Goal: Task Accomplishment & Management: Use online tool/utility

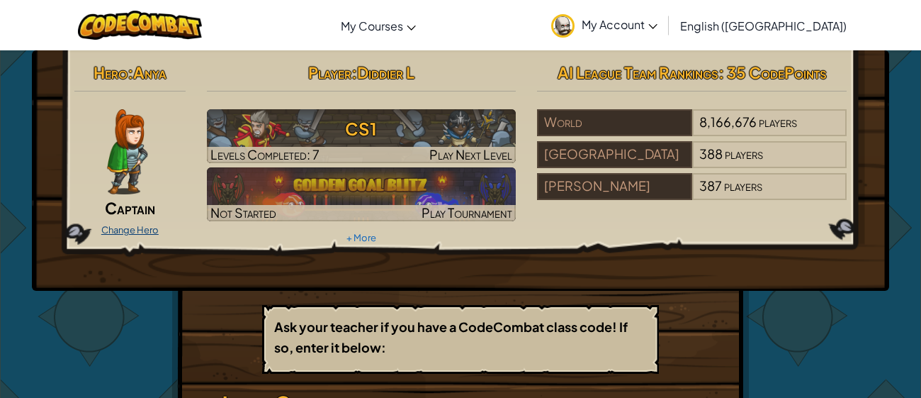
click at [138, 224] on link "Change Hero" at bounding box center [129, 229] width 57 height 11
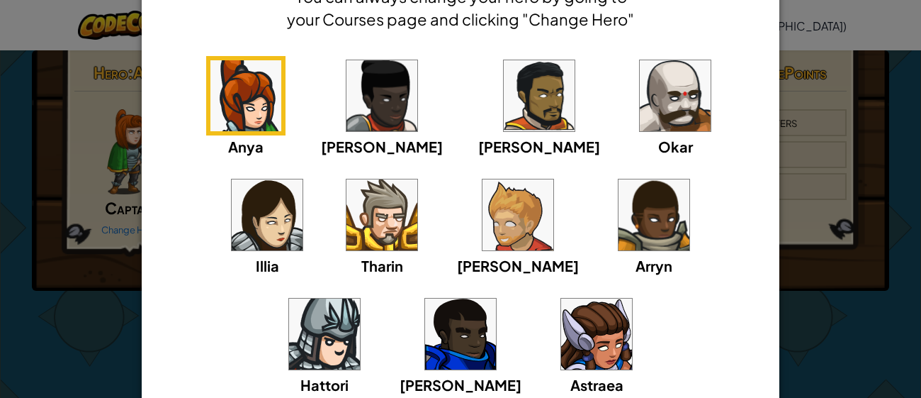
scroll to position [90, 0]
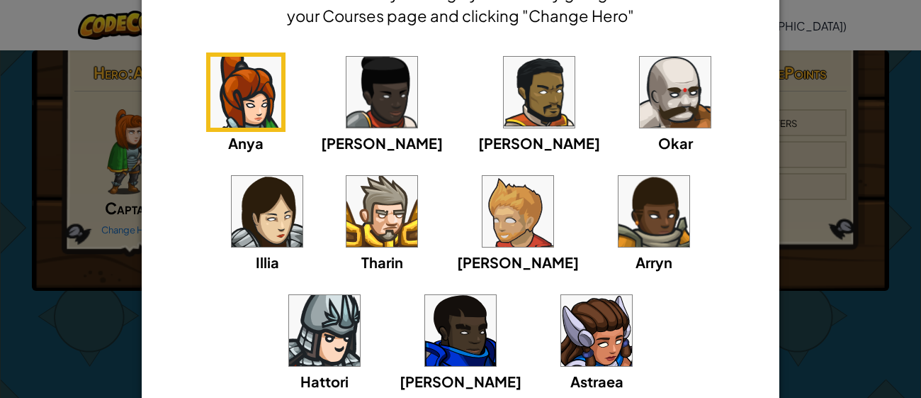
click at [640, 84] on img at bounding box center [675, 92] width 71 height 71
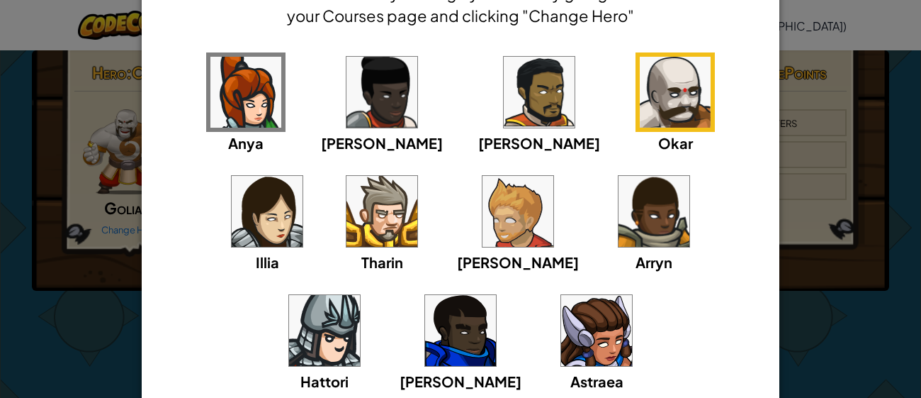
click at [789, 285] on div "× Select Your Hero You can always change your hero by going to your Courses pag…" at bounding box center [460, 199] width 921 height 398
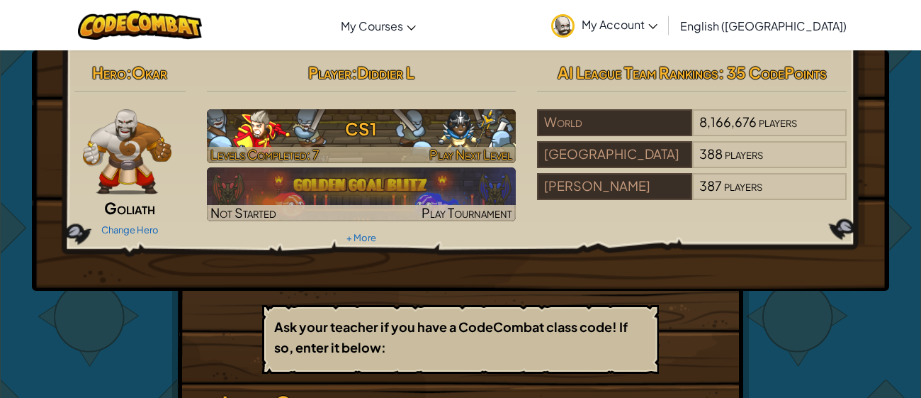
click at [421, 135] on h3 "CS1" at bounding box center [362, 129] width 310 height 32
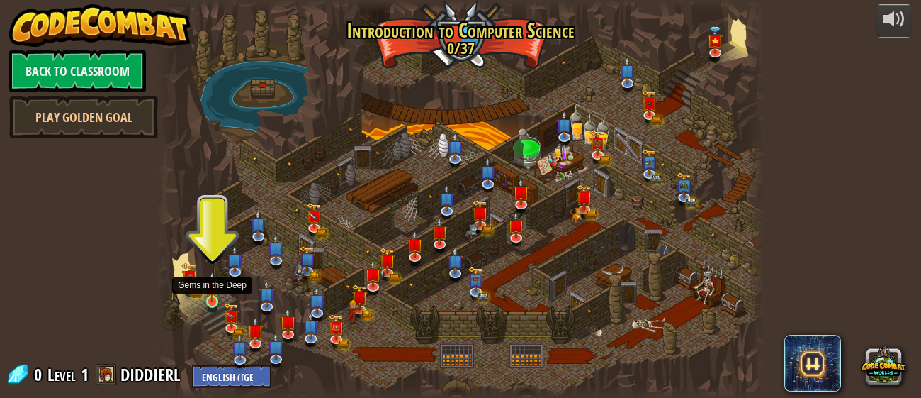
click at [211, 293] on img at bounding box center [212, 286] width 13 height 30
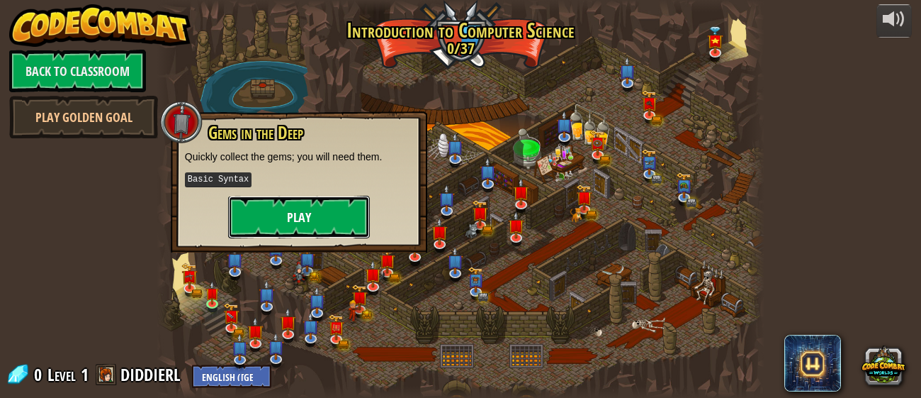
click at [345, 213] on button "Play" at bounding box center [299, 217] width 142 height 43
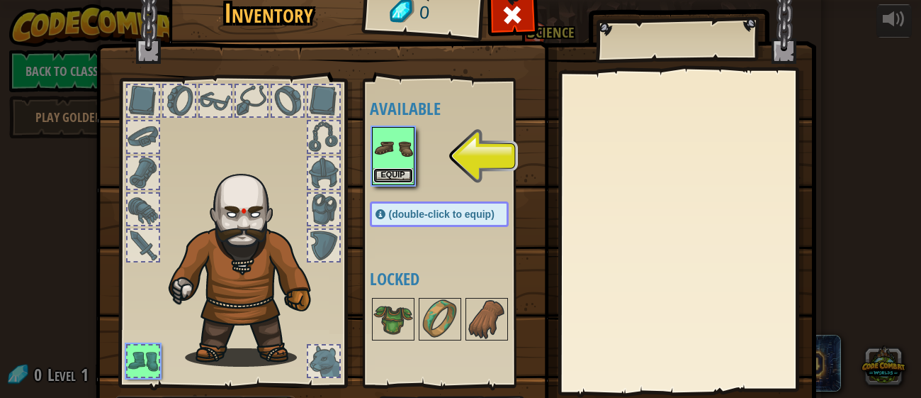
click at [398, 169] on button "Equip" at bounding box center [394, 175] width 40 height 15
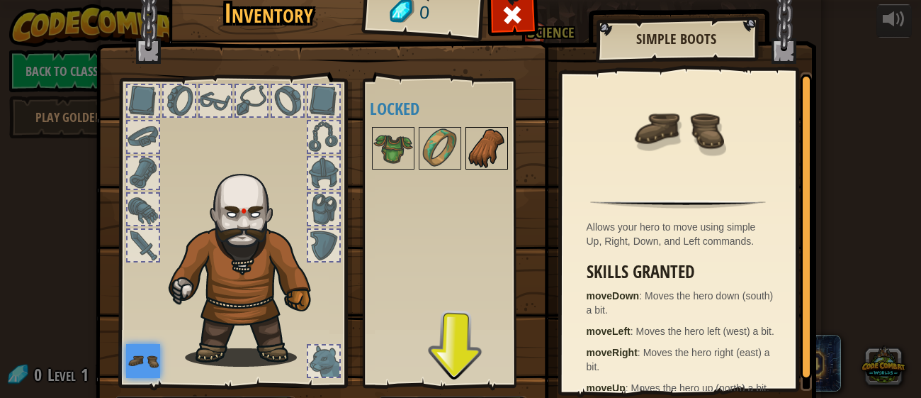
click at [484, 164] on img at bounding box center [487, 148] width 40 height 40
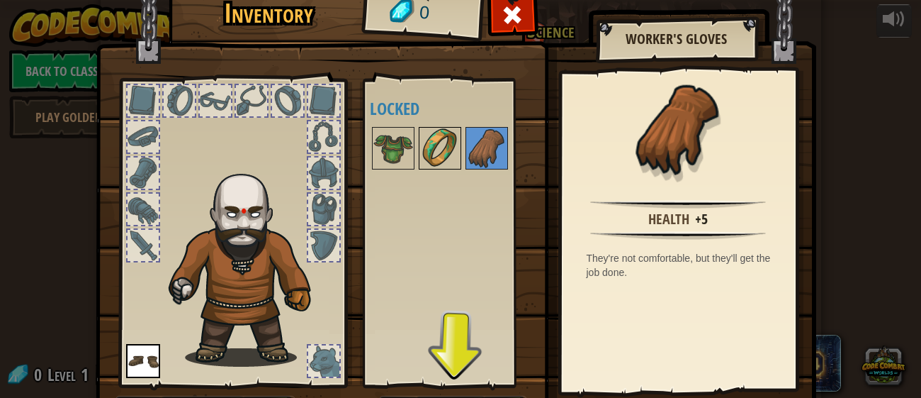
click at [444, 160] on img at bounding box center [440, 148] width 40 height 40
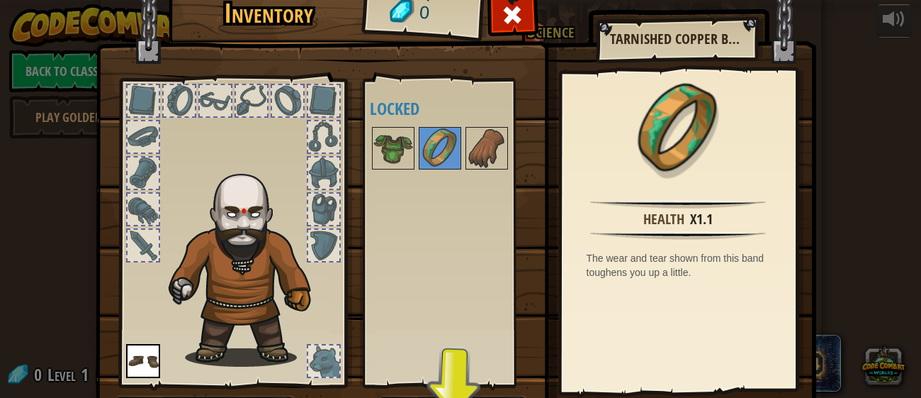
click at [417, 160] on div at bounding box center [453, 148] width 167 height 47
click at [391, 161] on img at bounding box center [394, 148] width 40 height 40
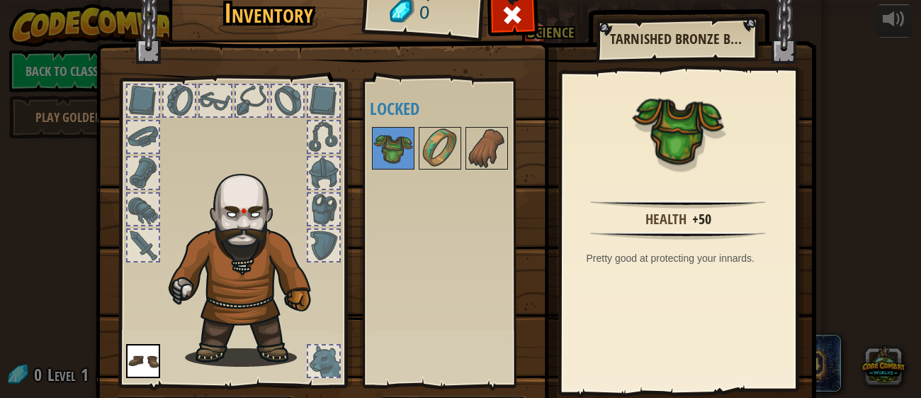
click at [794, 40] on img at bounding box center [456, 191] width 721 height 515
click at [508, 12] on span at bounding box center [512, 15] width 23 height 23
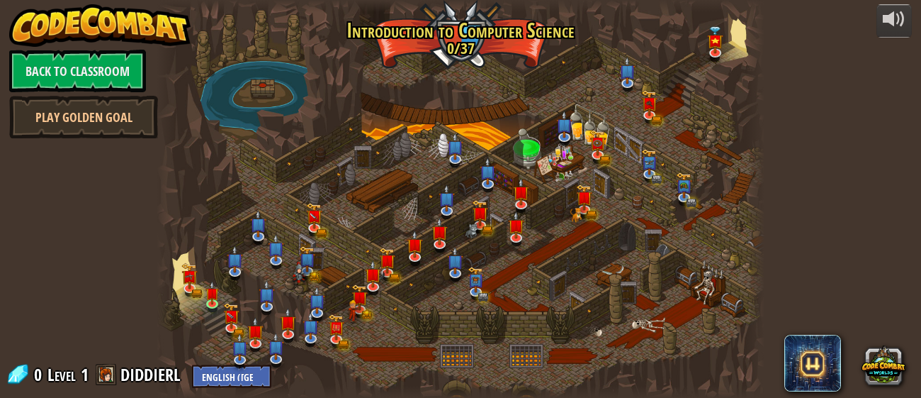
click at [198, 279] on div at bounding box center [461, 199] width 608 height 398
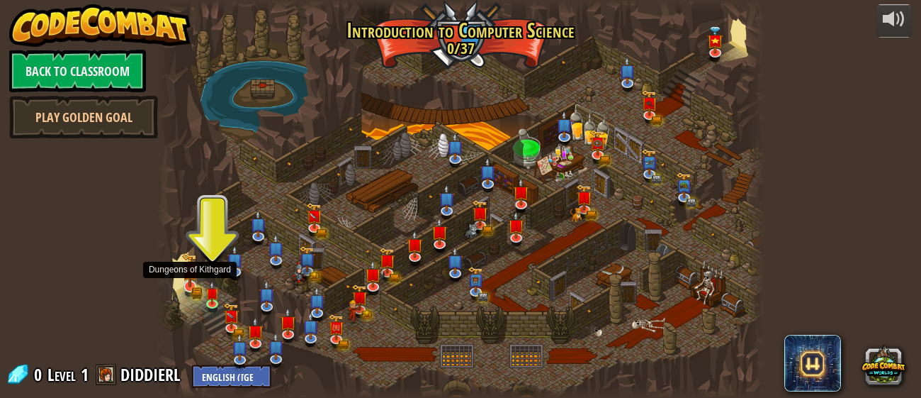
click at [192, 285] on img at bounding box center [190, 269] width 16 height 35
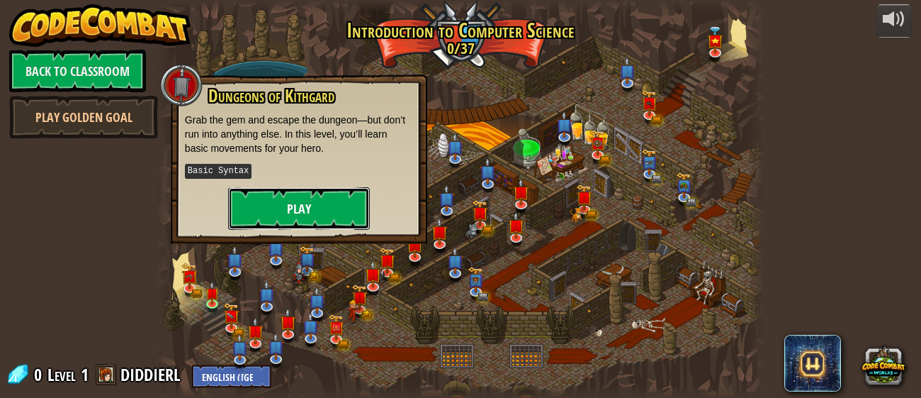
click at [271, 223] on button "Play" at bounding box center [299, 208] width 142 height 43
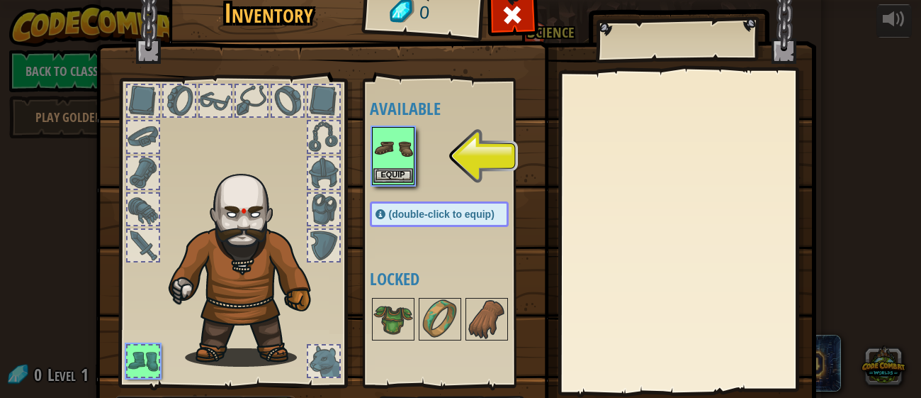
click at [408, 150] on img at bounding box center [394, 148] width 40 height 40
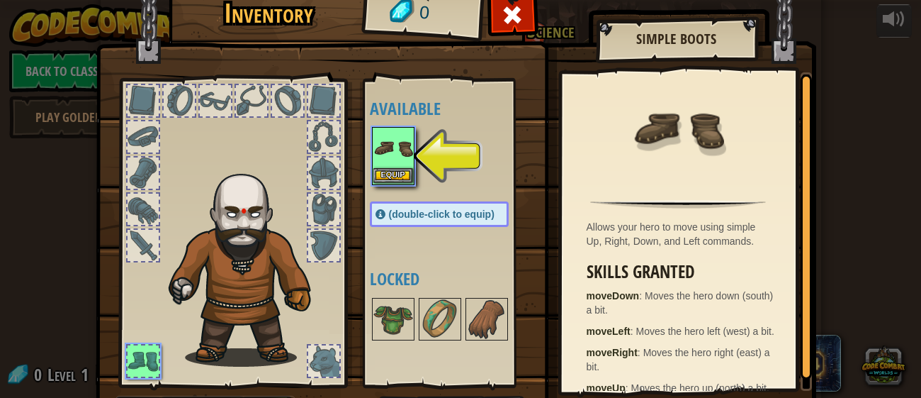
click at [409, 152] on img at bounding box center [394, 148] width 40 height 40
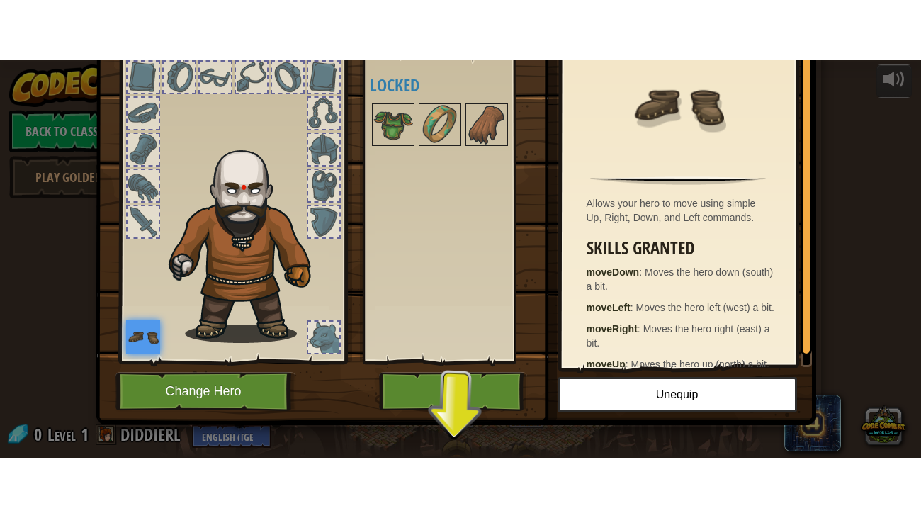
scroll to position [91, 0]
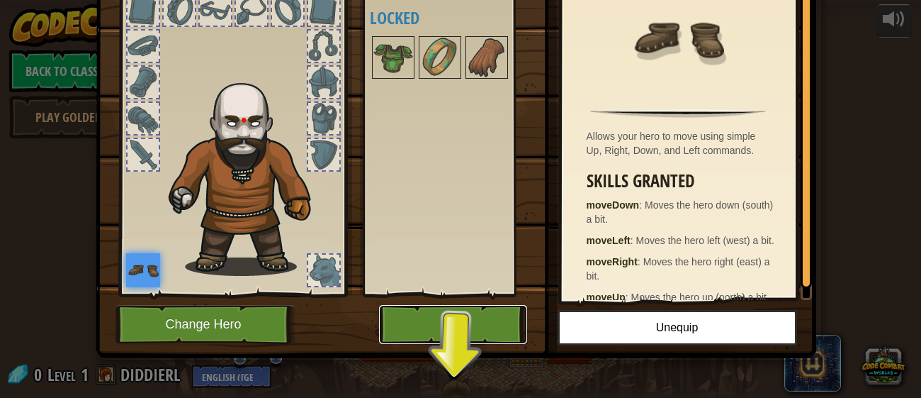
click at [456, 312] on button "Play" at bounding box center [453, 324] width 148 height 39
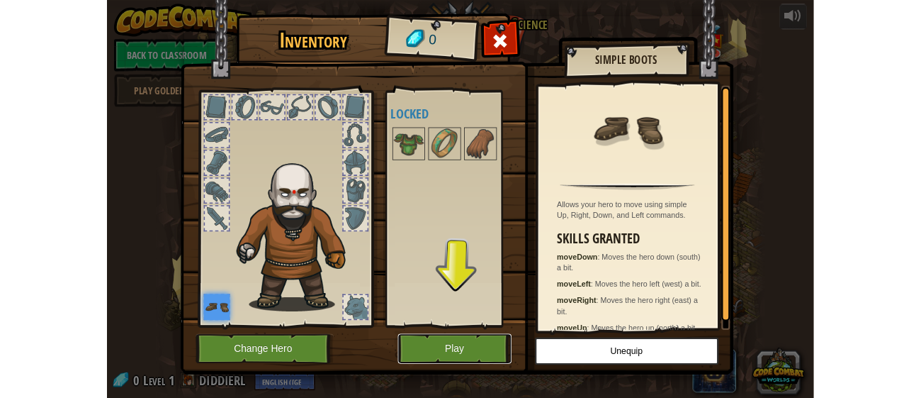
scroll to position [0, 0]
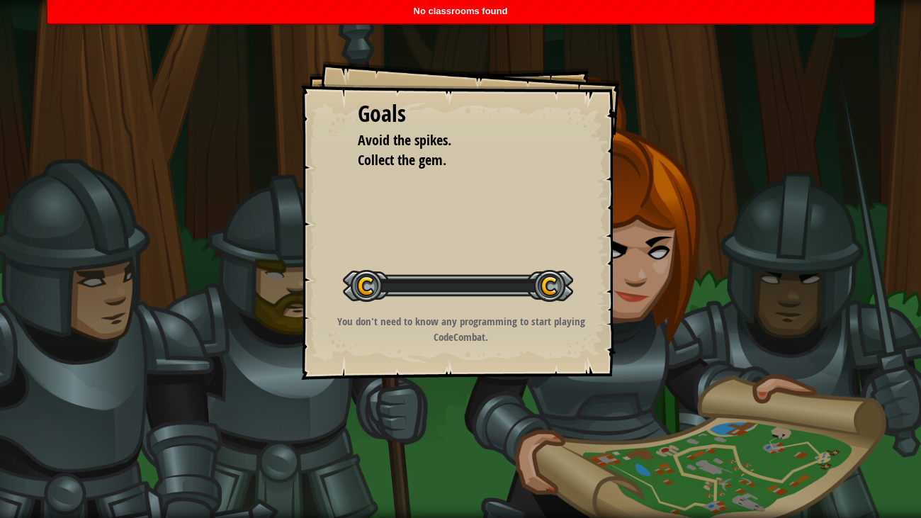
click at [444, 397] on div "Goals Avoid the spikes. Collect the gem. Start Level Error loading from server.…" at bounding box center [460, 259] width 921 height 518
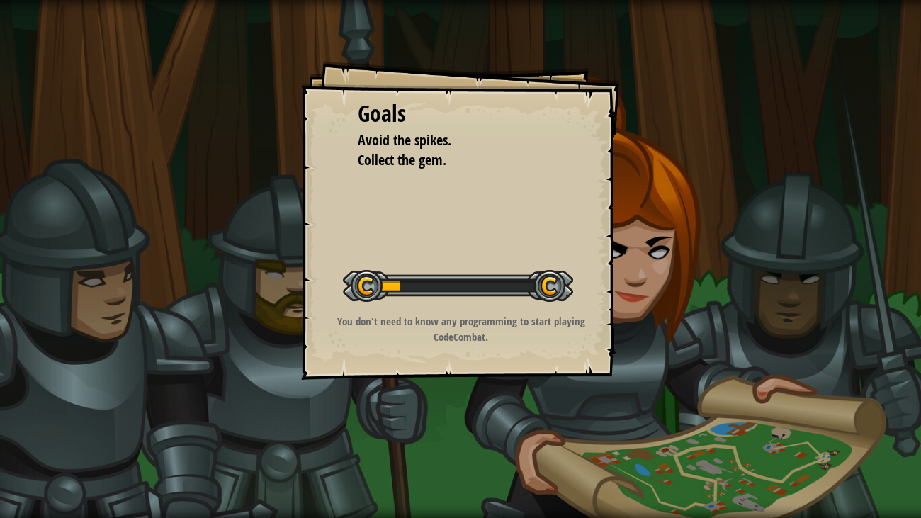
drag, startPoint x: 449, startPoint y: 394, endPoint x: 442, endPoint y: 449, distance: 55.0
click at [455, 247] on div "Goals Avoid the spikes. Collect the gem. Start Level Error loading from server.…" at bounding box center [460, 220] width 319 height 319
click at [529, 281] on div at bounding box center [458, 286] width 230 height 32
click at [550, 296] on div at bounding box center [458, 286] width 230 height 32
click at [549, 293] on div at bounding box center [458, 286] width 230 height 32
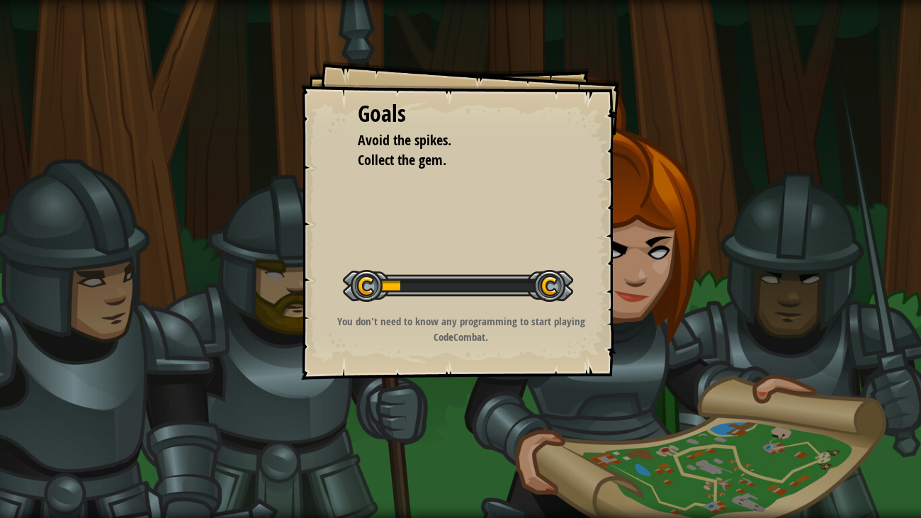
click at [520, 270] on div at bounding box center [458, 286] width 230 height 32
